Goal: Information Seeking & Learning: Learn about a topic

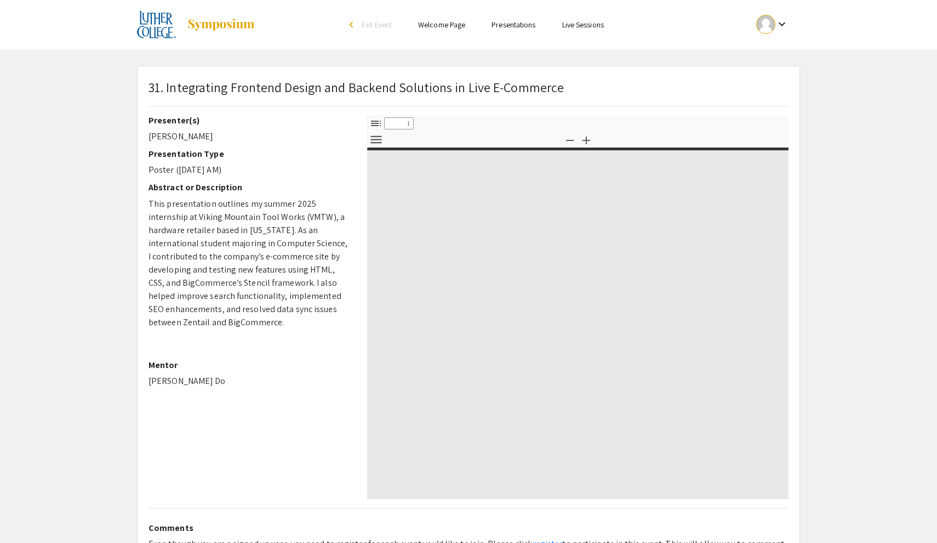
select select "custom"
type input "0"
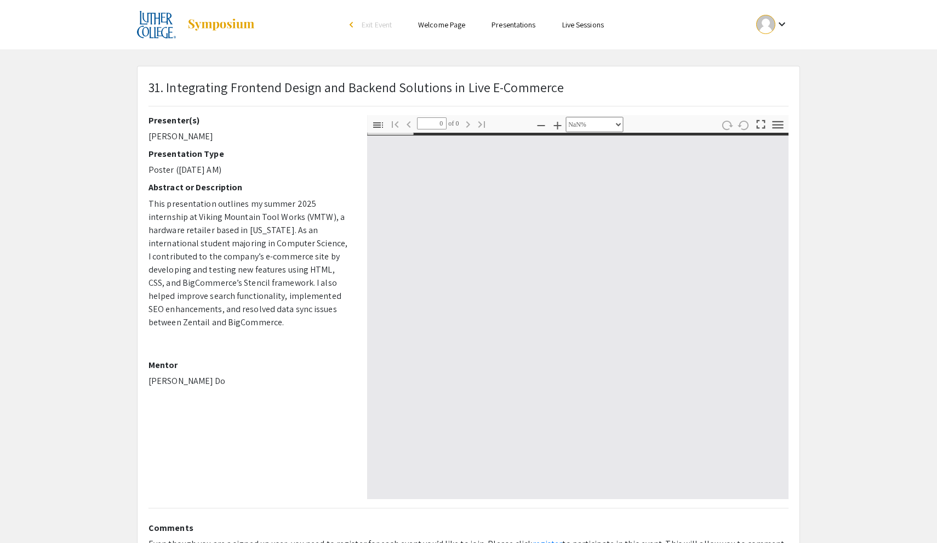
select select "auto"
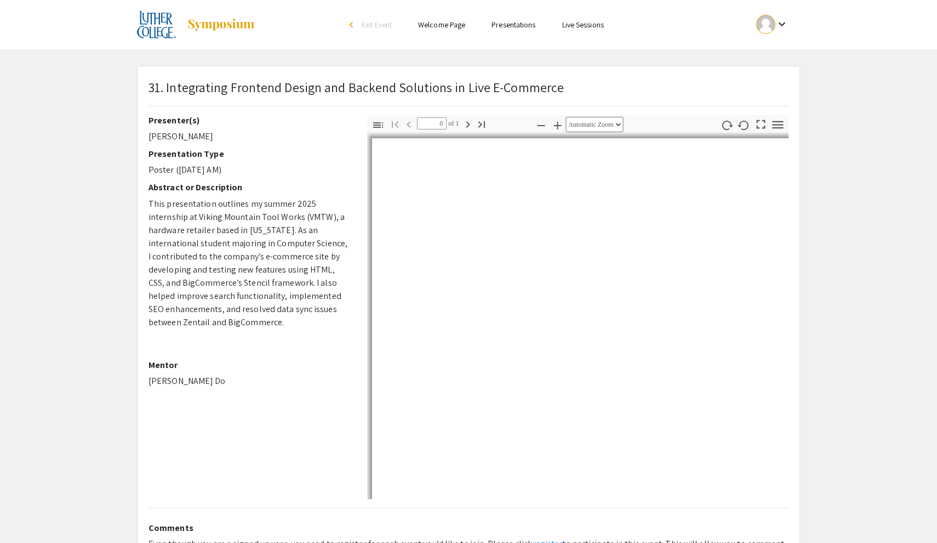
type input "1"
select select "auto"
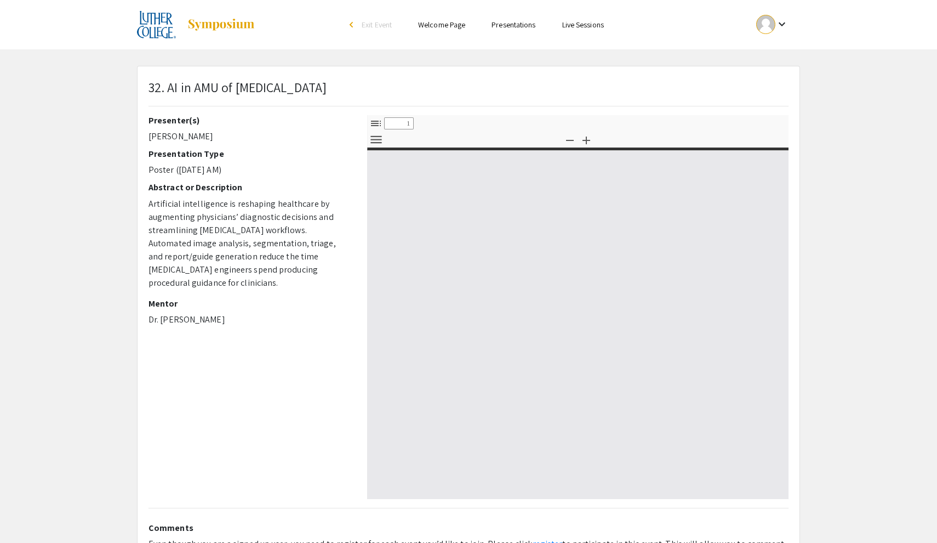
select select "custom"
type input "0"
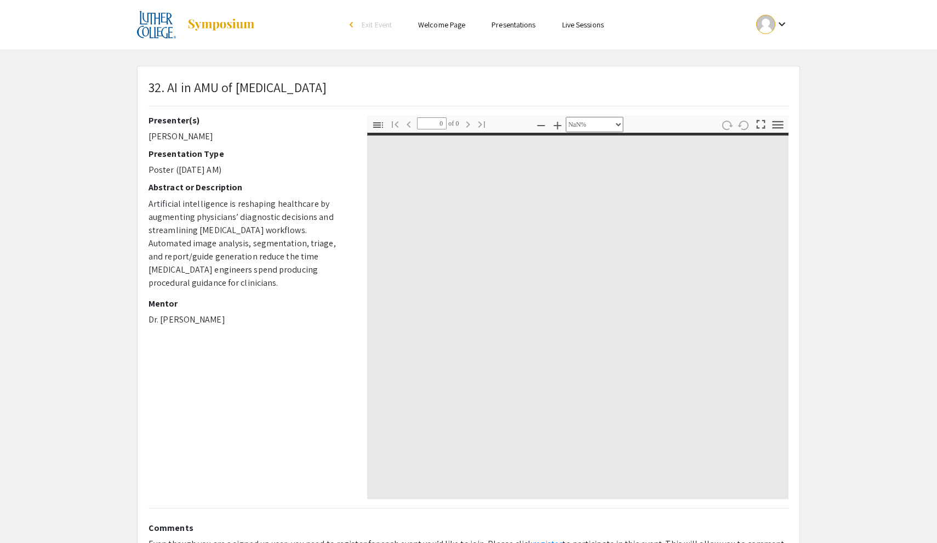
select select "auto"
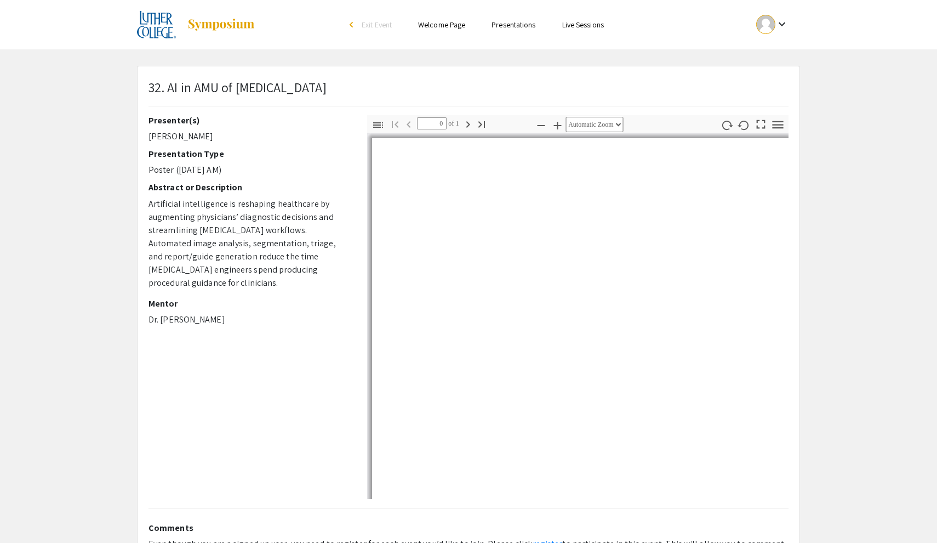
type input "1"
select select "auto"
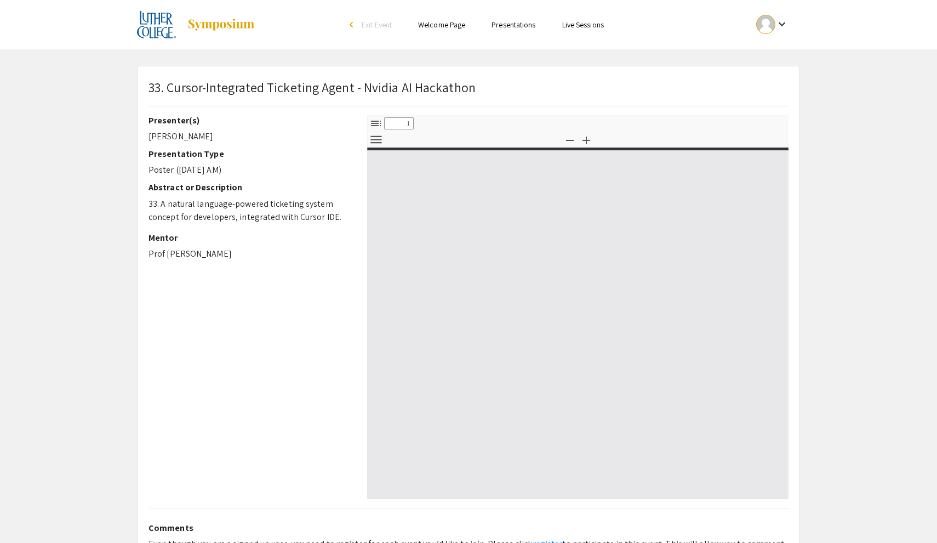
select select "custom"
type input "0"
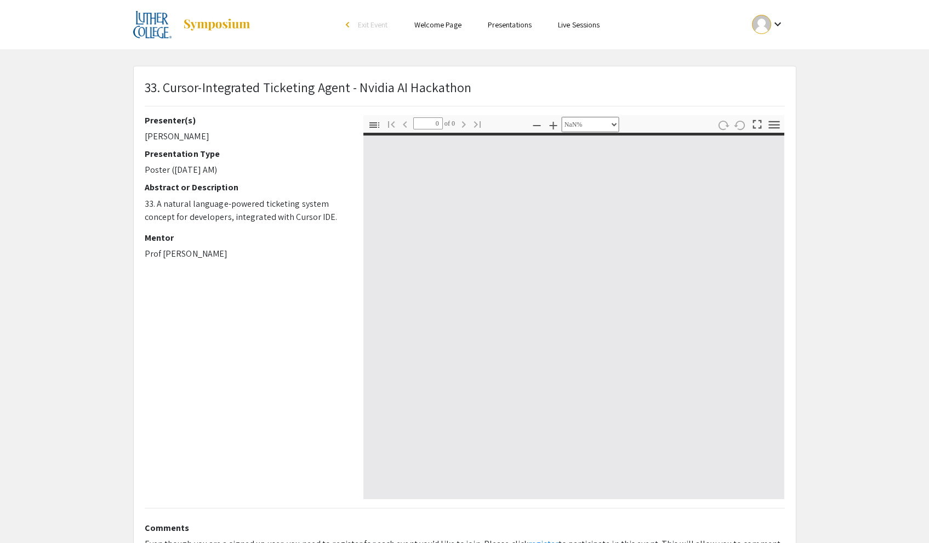
select select "auto"
type input "1"
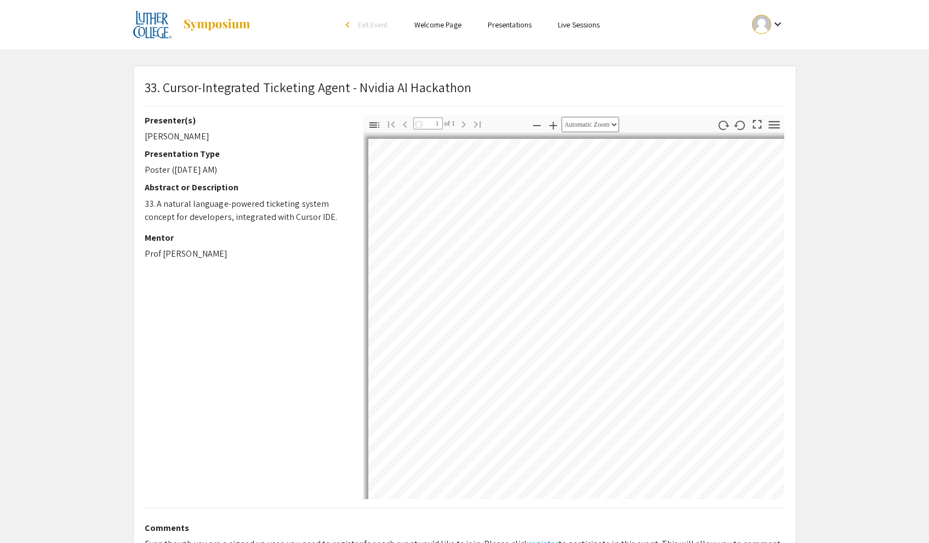
select select "auto"
